Goal: Task Accomplishment & Management: Use online tool/utility

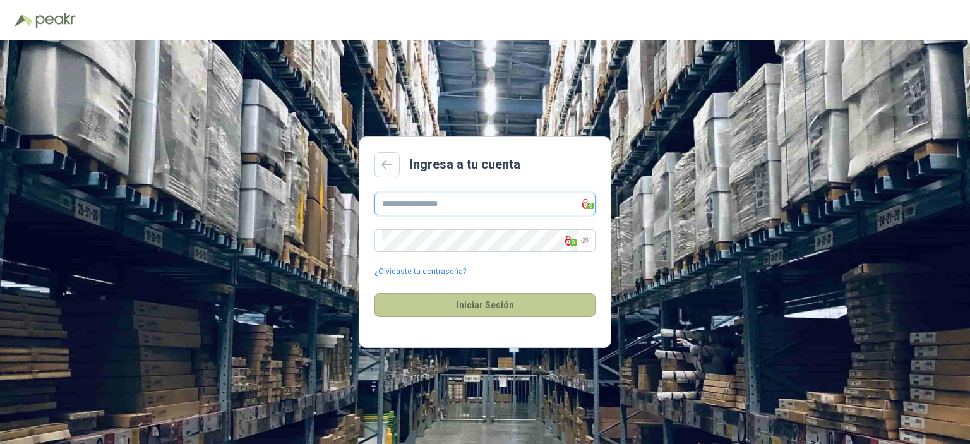
type input "**********"
click at [475, 302] on button "Iniciar Sesión" at bounding box center [484, 305] width 221 height 24
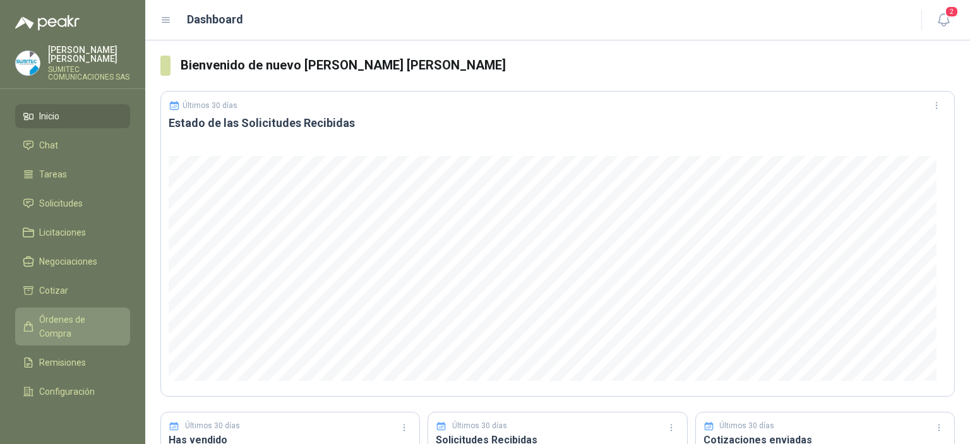
click at [47, 335] on span "Órdenes de Compra" at bounding box center [78, 327] width 79 height 28
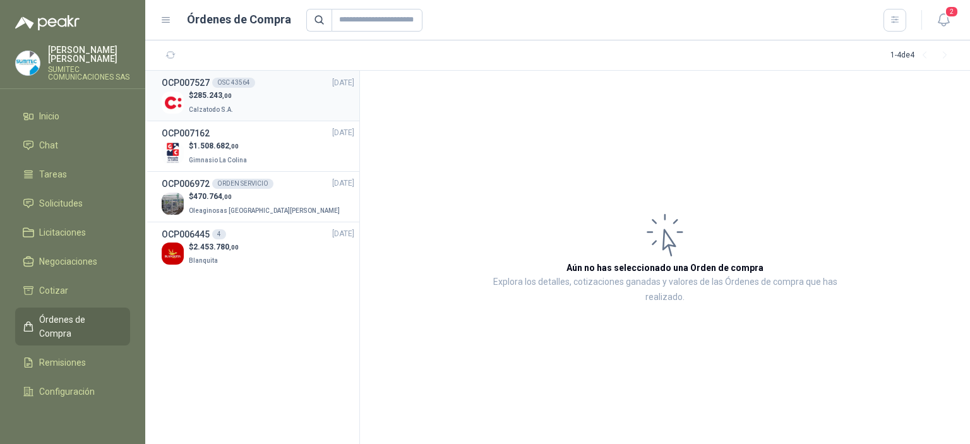
click at [265, 103] on div "$ 285.243 ,00 Calzatodo S.A." at bounding box center [258, 103] width 193 height 26
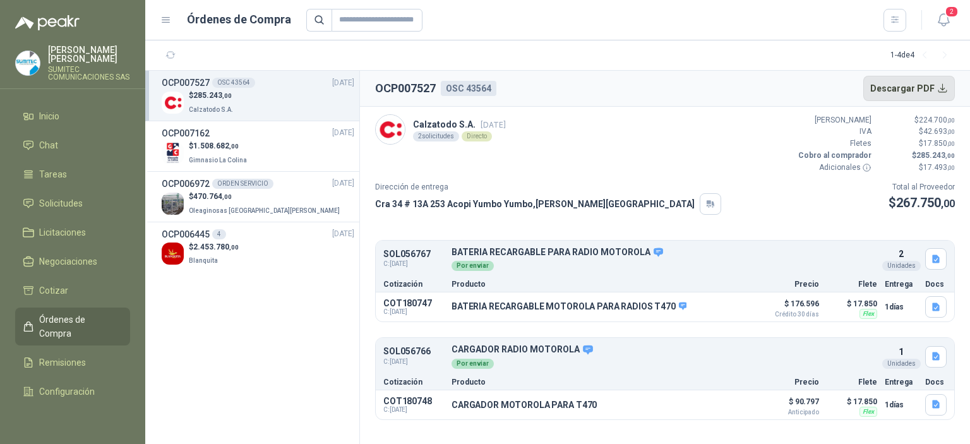
click at [900, 90] on button "Descargar PDF" at bounding box center [909, 88] width 92 height 25
click at [73, 302] on link "Cotizar" at bounding box center [72, 290] width 115 height 24
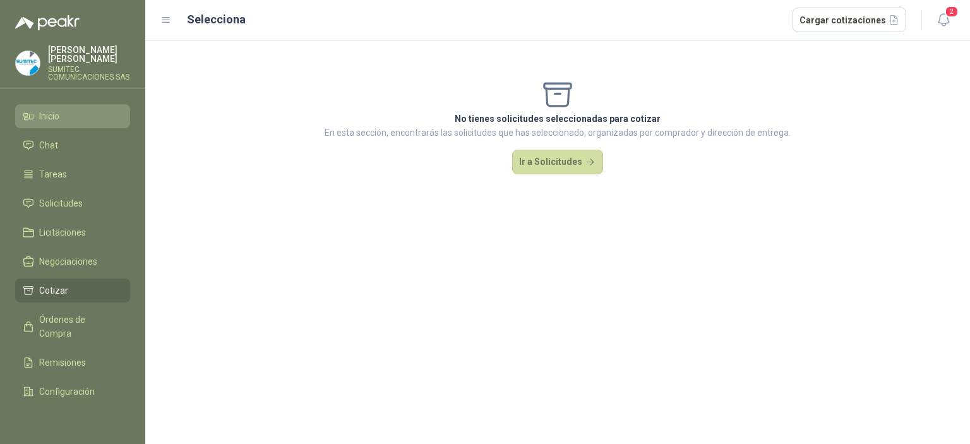
click at [61, 123] on li "Inicio" at bounding box center [73, 116] width 100 height 14
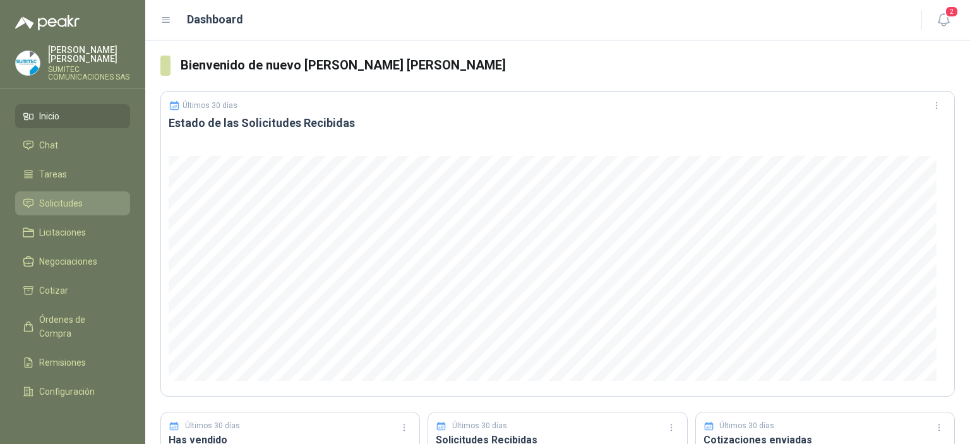
click at [66, 206] on span "Solicitudes" at bounding box center [61, 203] width 44 height 14
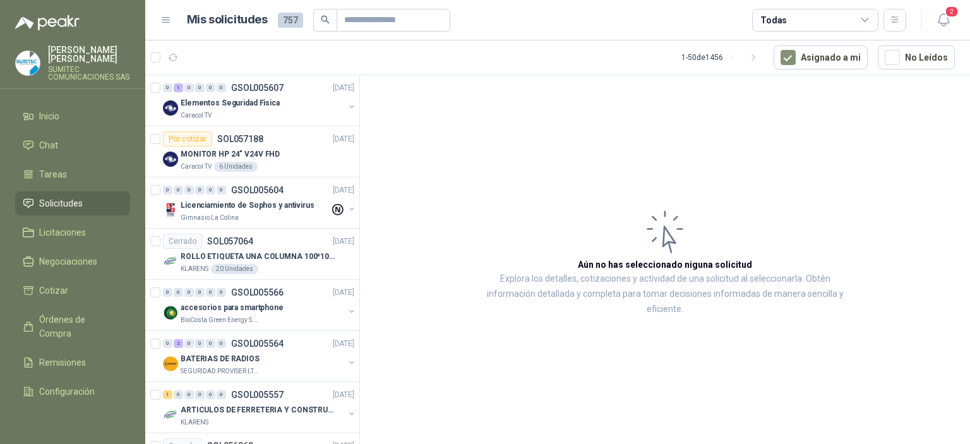
click at [854, 20] on div "Todas" at bounding box center [815, 20] width 126 height 23
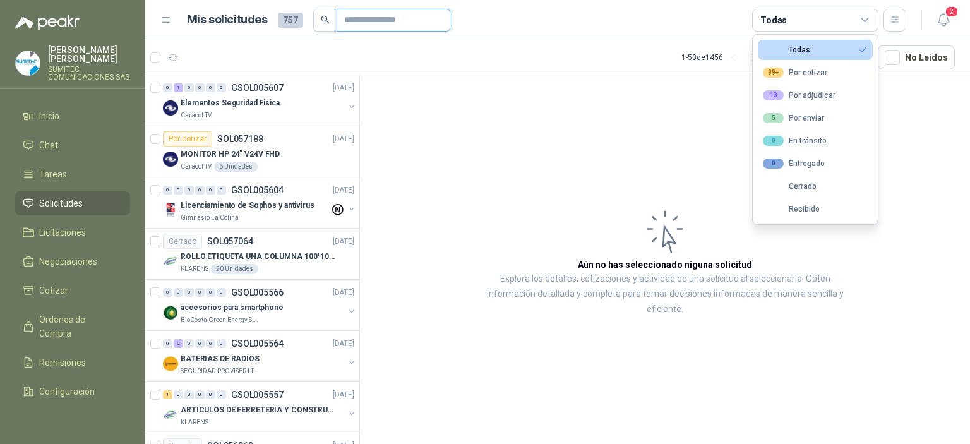
click at [390, 16] on input "text" at bounding box center [388, 19] width 88 height 21
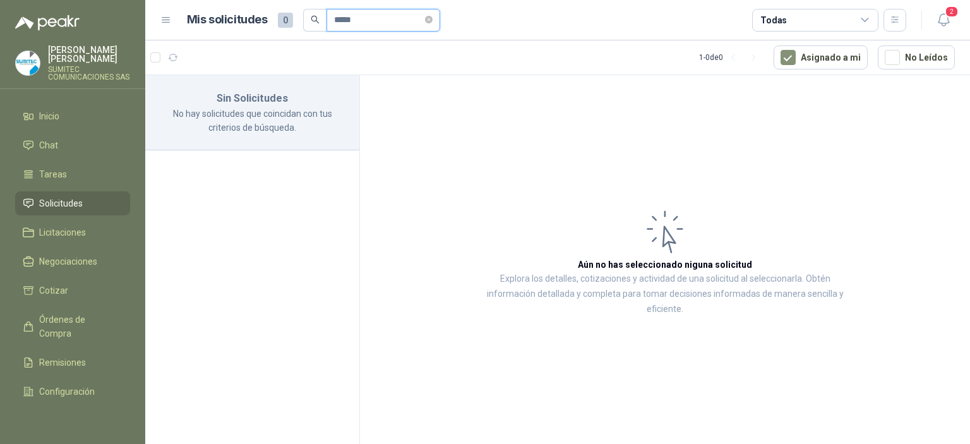
type input "*****"
click at [824, 60] on button "Asignado a mi" at bounding box center [821, 57] width 94 height 24
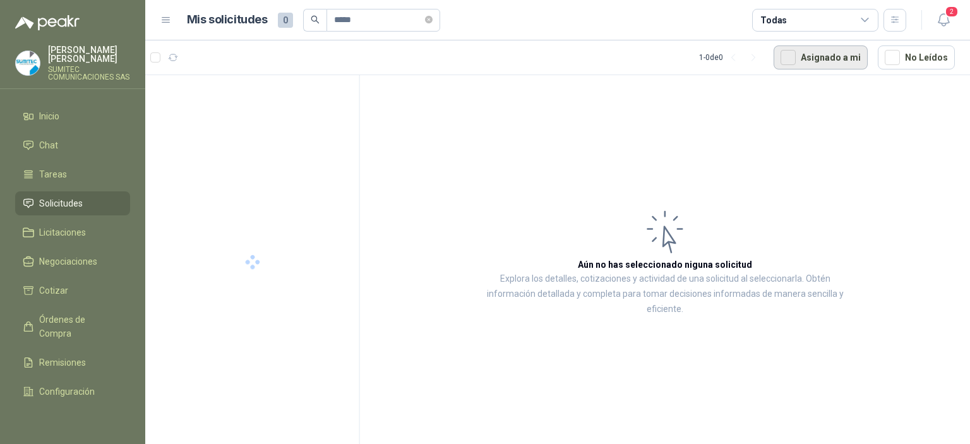
click at [824, 60] on button "Asignado a mi" at bounding box center [821, 57] width 94 height 24
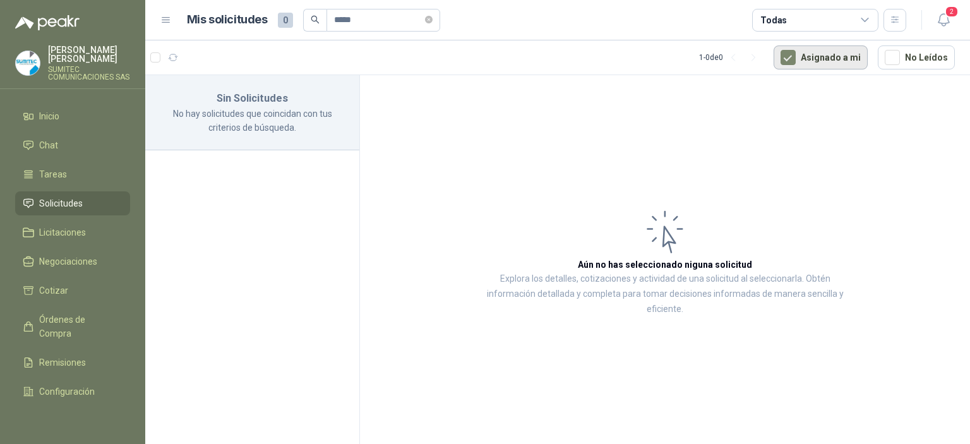
click at [824, 60] on button "Asignado a mi" at bounding box center [821, 57] width 94 height 24
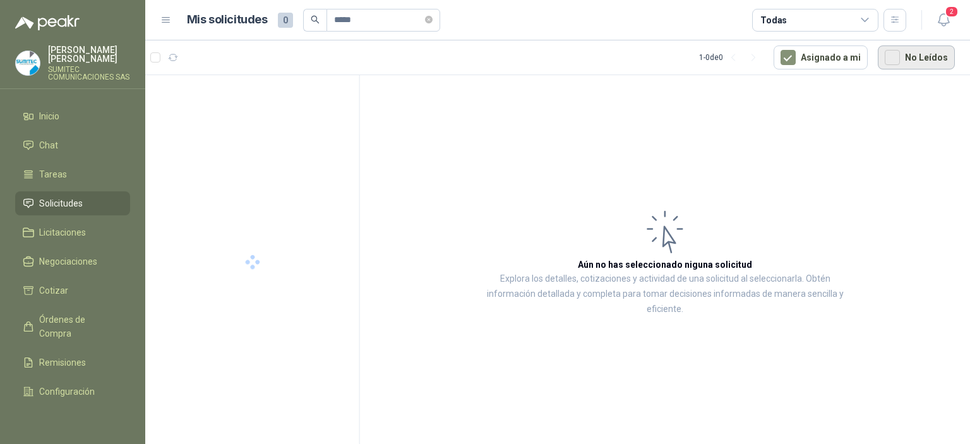
click at [911, 54] on button "No Leídos" at bounding box center [916, 57] width 77 height 24
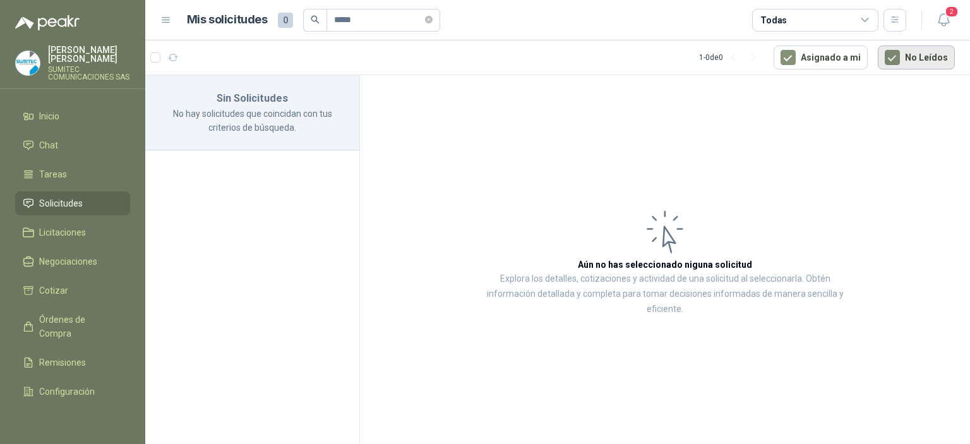
click at [911, 54] on button "No Leídos" at bounding box center [916, 57] width 77 height 24
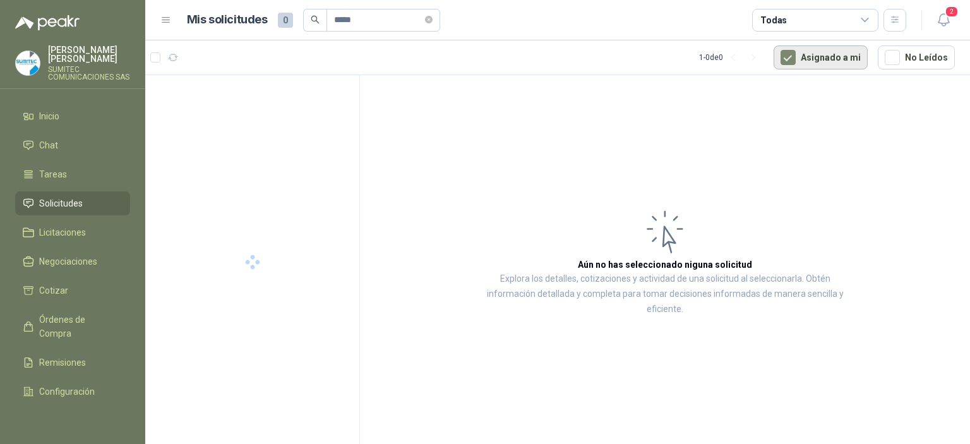
click at [834, 57] on button "Asignado a mi" at bounding box center [821, 57] width 94 height 24
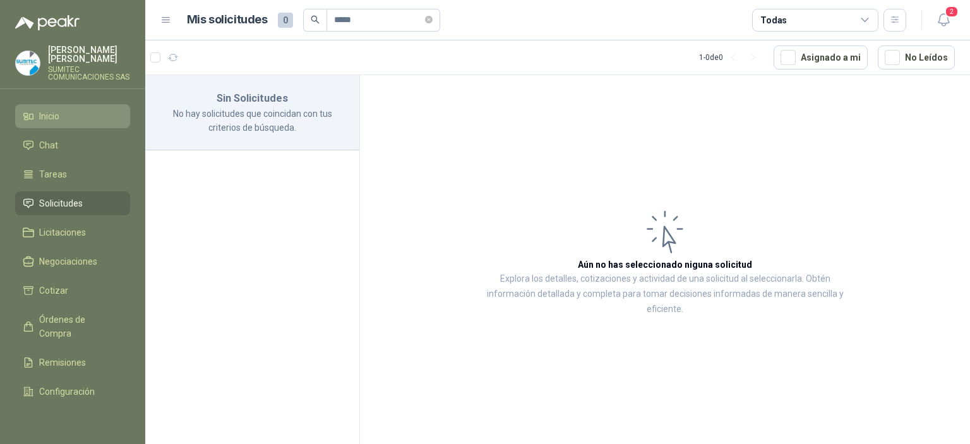
click at [58, 123] on span "Inicio" at bounding box center [49, 116] width 20 height 14
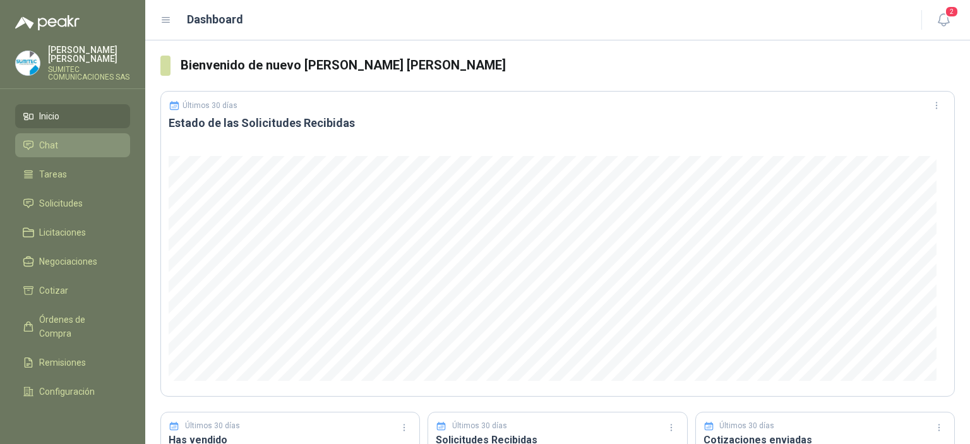
click at [63, 146] on li "Chat" at bounding box center [73, 145] width 100 height 14
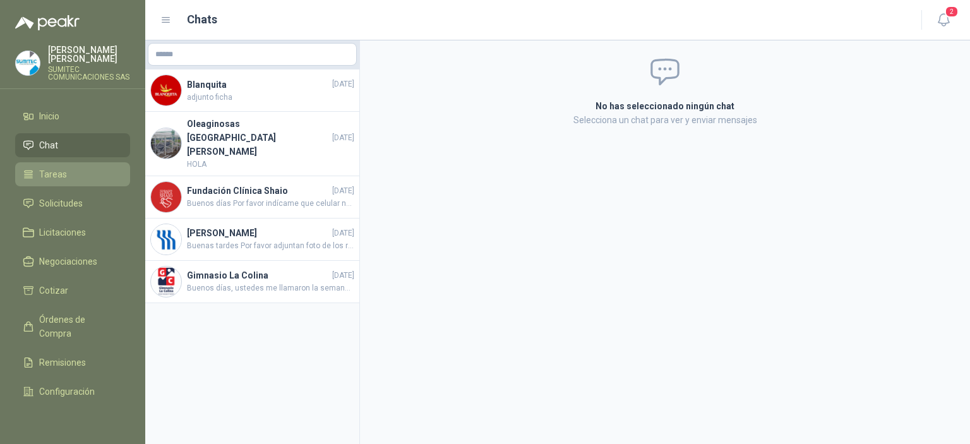
click at [51, 178] on span "Tareas" at bounding box center [53, 174] width 28 height 14
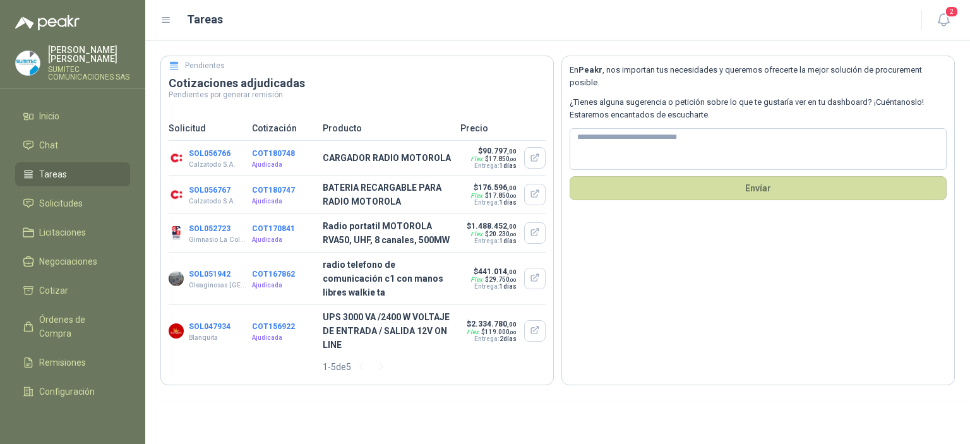
click at [215, 153] on button "SOL056766" at bounding box center [210, 153] width 42 height 9
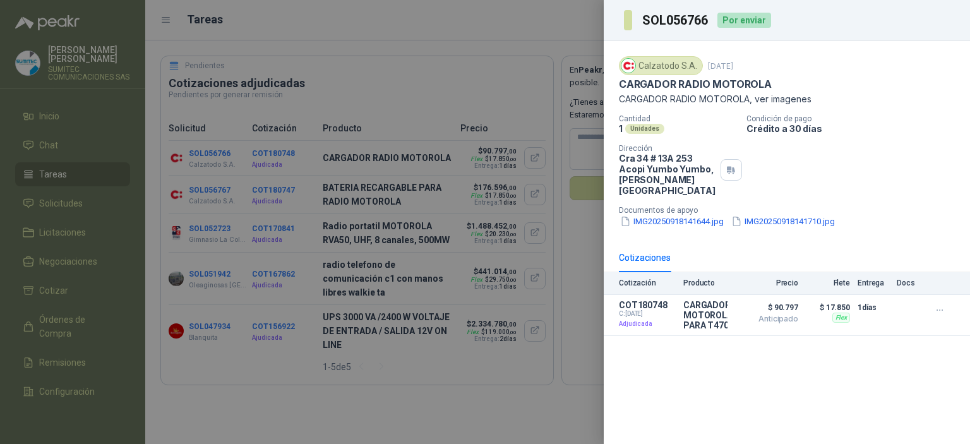
click at [261, 196] on div at bounding box center [485, 222] width 970 height 444
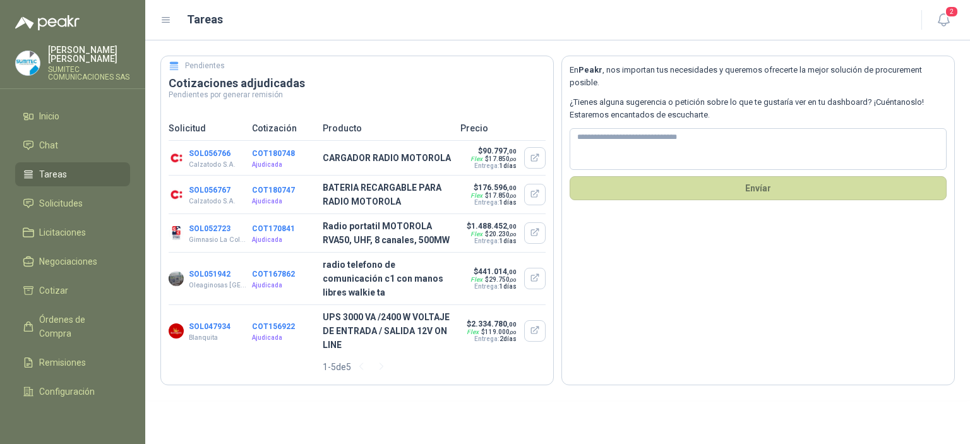
click at [203, 192] on button "SOL056767" at bounding box center [210, 190] width 42 height 9
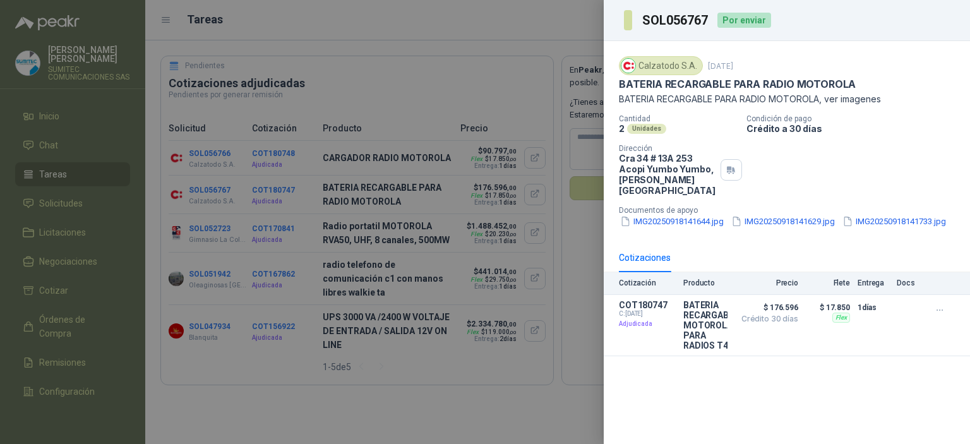
click at [270, 162] on div at bounding box center [485, 222] width 970 height 444
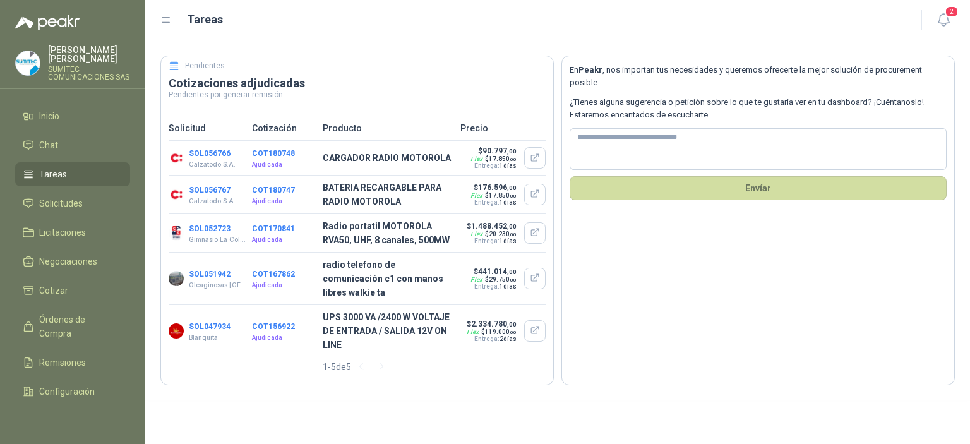
click at [270, 162] on p "Ajudicada" at bounding box center [283, 165] width 63 height 10
click at [212, 153] on button "SOL056766" at bounding box center [210, 153] width 42 height 9
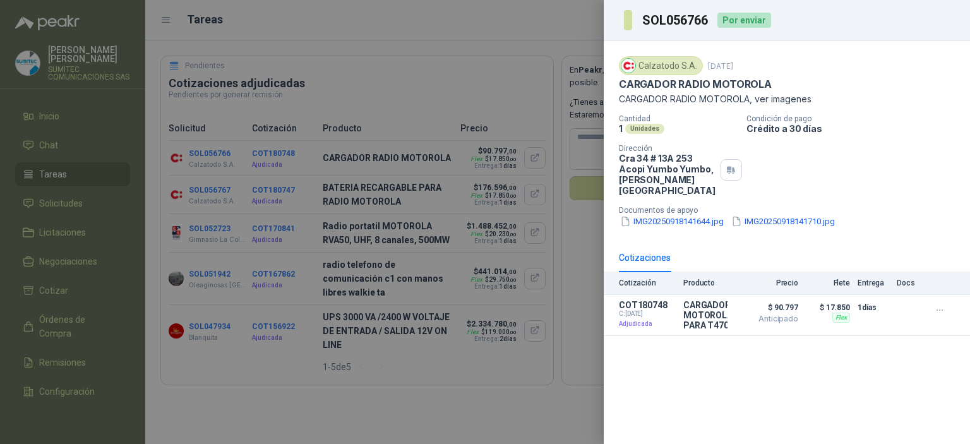
click at [287, 206] on div at bounding box center [485, 222] width 970 height 444
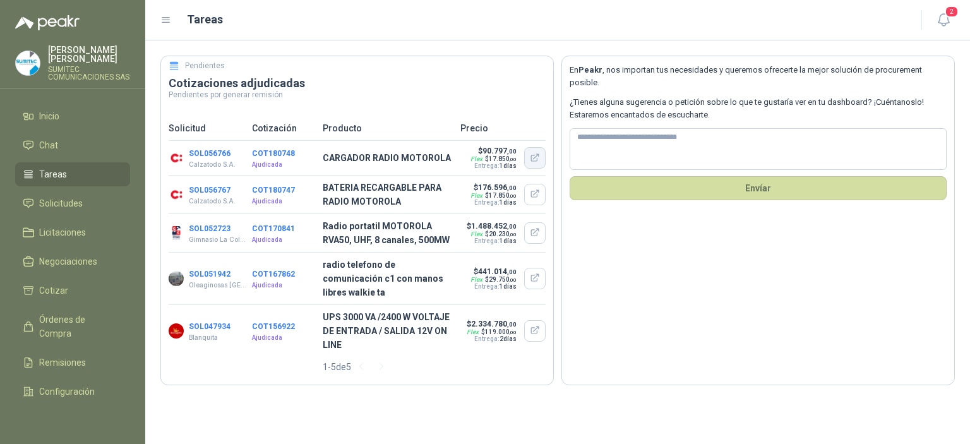
click at [531, 157] on icon "button" at bounding box center [533, 158] width 7 height 7
click at [81, 201] on link "Solicitudes" at bounding box center [72, 203] width 115 height 24
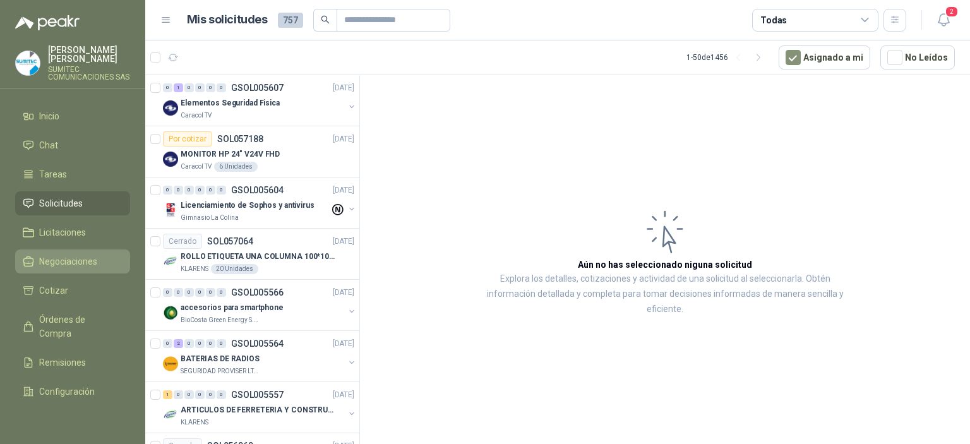
click at [68, 268] on span "Negociaciones" at bounding box center [68, 261] width 58 height 14
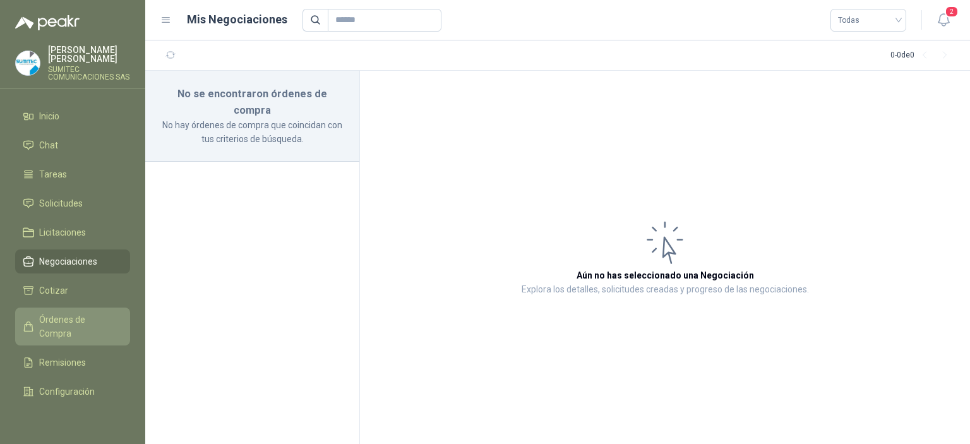
click at [66, 333] on span "Órdenes de Compra" at bounding box center [78, 327] width 79 height 28
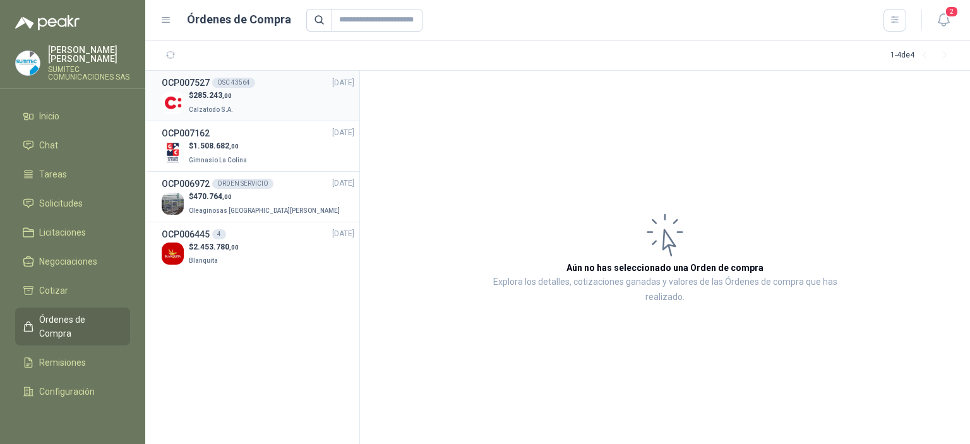
click at [316, 76] on div "OCP007527 OSC 43564 [DATE]" at bounding box center [258, 83] width 193 height 14
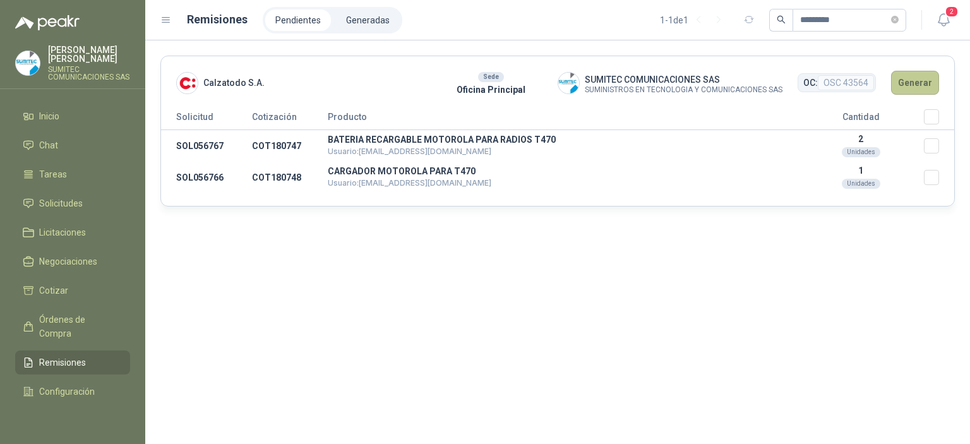
click at [910, 92] on button "Generar" at bounding box center [915, 83] width 48 height 24
